Goal: Information Seeking & Learning: Understand process/instructions

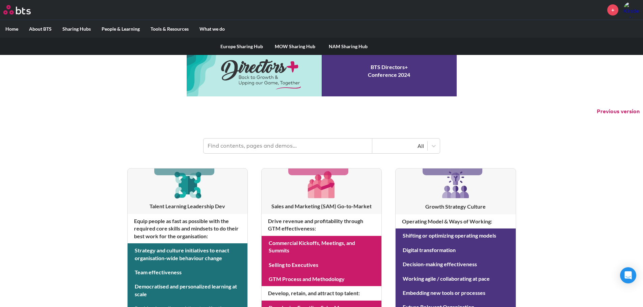
click at [304, 47] on link "MOW Sharing Hub" at bounding box center [294, 47] width 53 height 18
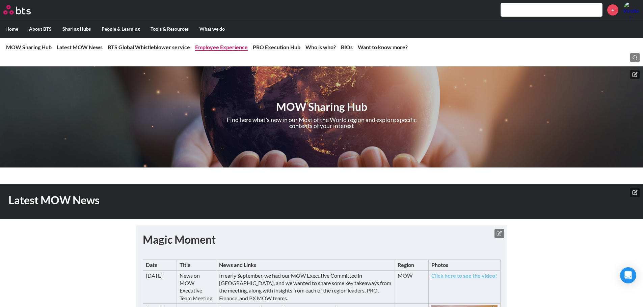
click at [224, 49] on link "Employee Experience" at bounding box center [221, 47] width 53 height 6
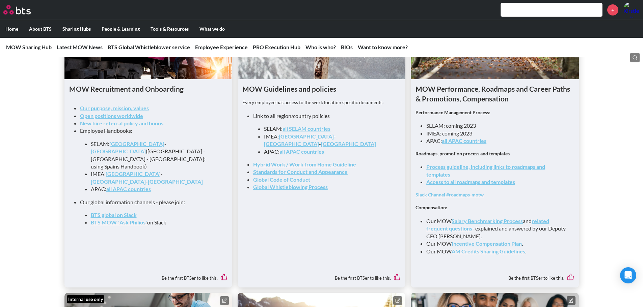
scroll to position [700, 0]
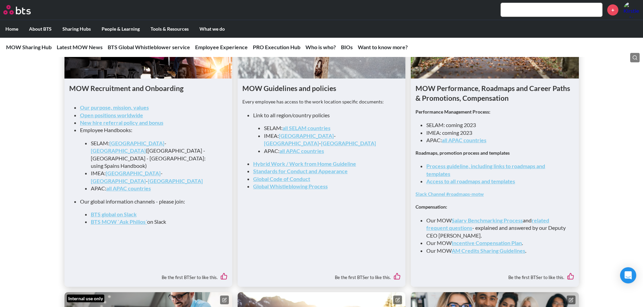
click at [465, 171] on link "Process guideline, including links to roadmaps and templates" at bounding box center [485, 170] width 119 height 14
